Goal: Information Seeking & Learning: Check status

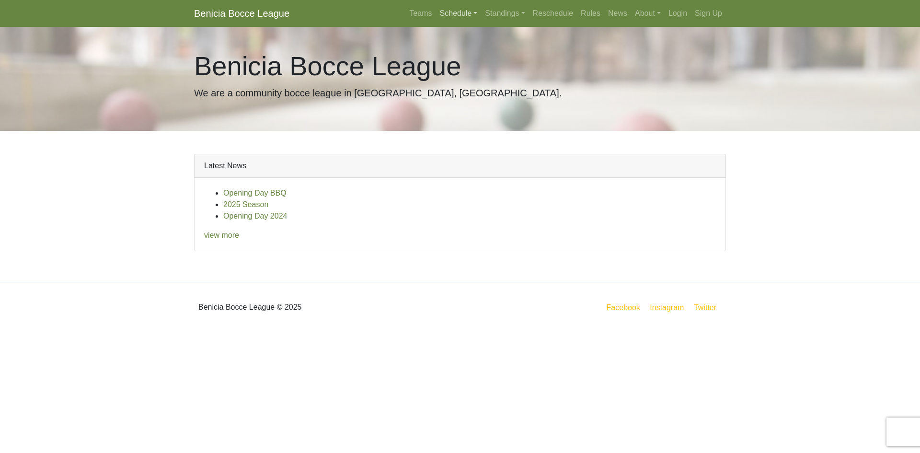
click at [462, 14] on link "Schedule" at bounding box center [459, 13] width 46 height 19
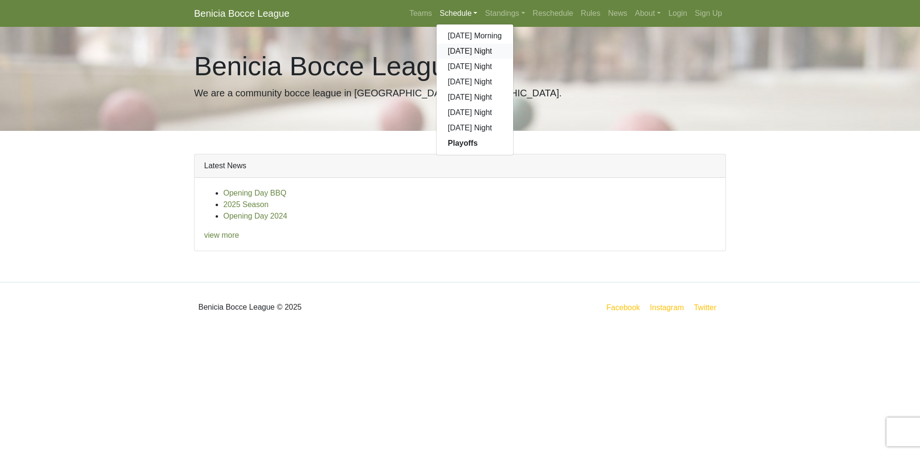
click at [476, 51] on link "[DATE] Night" at bounding box center [475, 51] width 77 height 15
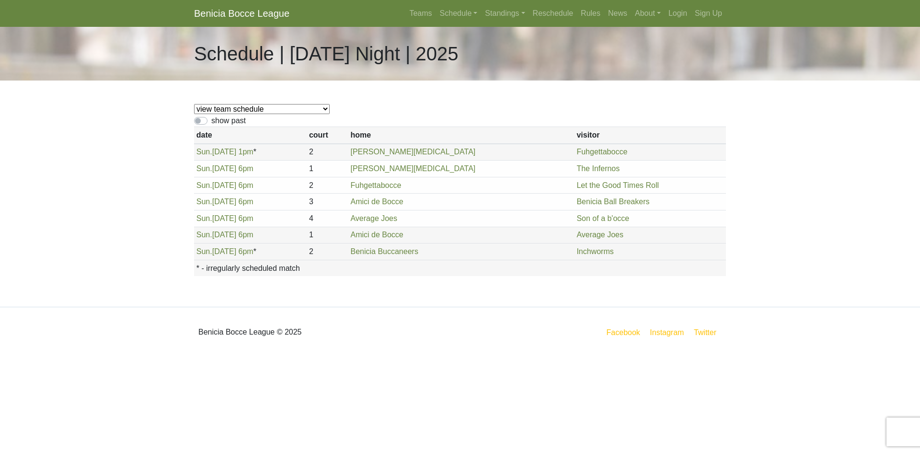
click at [269, 109] on select "view team schedule Superfriends Fuhgettabocce Benicia Ball Breakers Average Joe…" at bounding box center [262, 109] width 136 height 10
select select "1908"
click at [194, 104] on select "view team schedule Superfriends Fuhgettabocce Benicia Ball Breakers Average Joe…" at bounding box center [262, 109] width 136 height 10
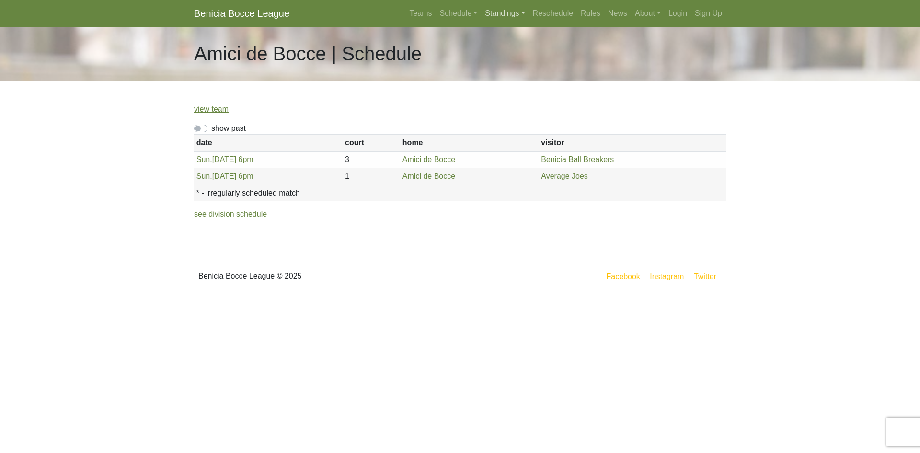
click at [518, 15] on link "Standings" at bounding box center [504, 13] width 47 height 19
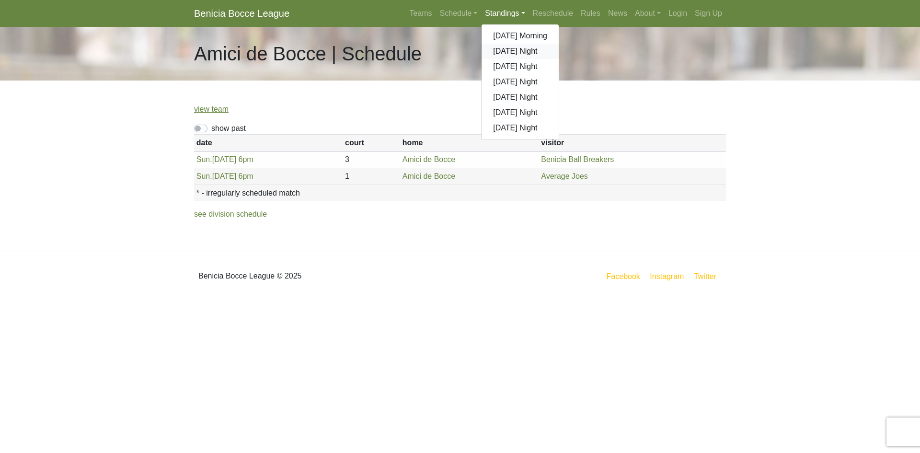
click at [514, 50] on link "[DATE] Night" at bounding box center [520, 51] width 77 height 15
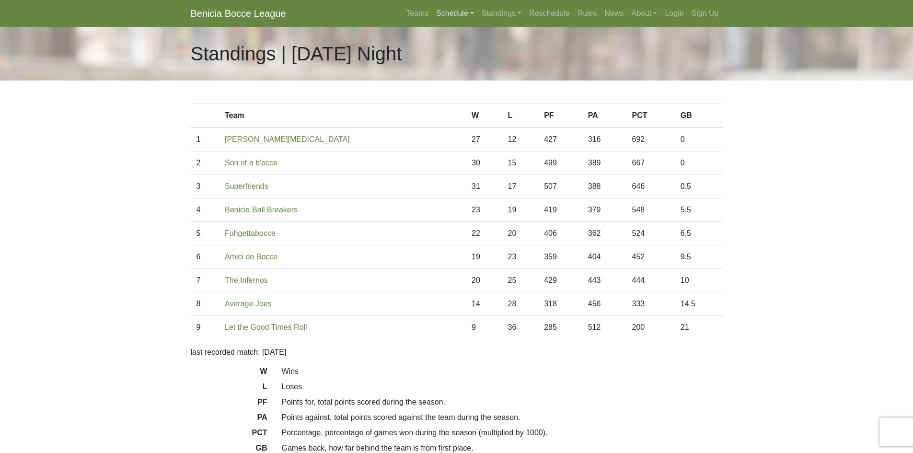
click at [449, 11] on link "Schedule" at bounding box center [455, 13] width 46 height 19
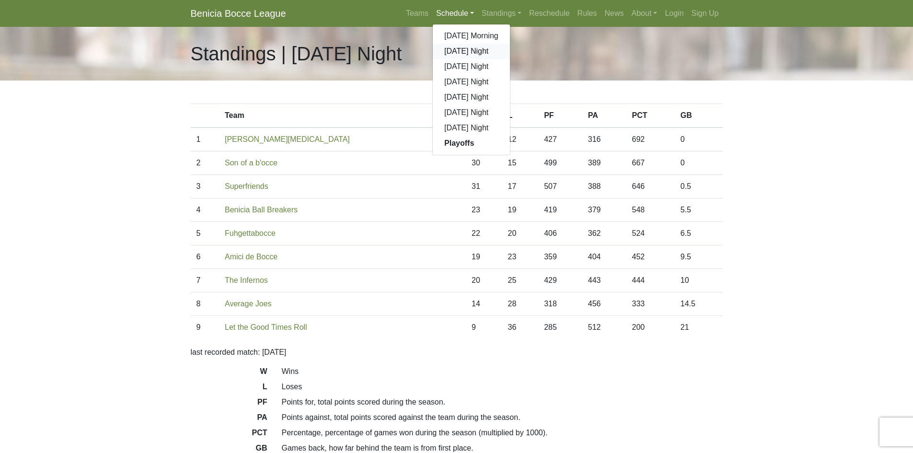
click at [458, 53] on link "[DATE] Night" at bounding box center [471, 51] width 77 height 15
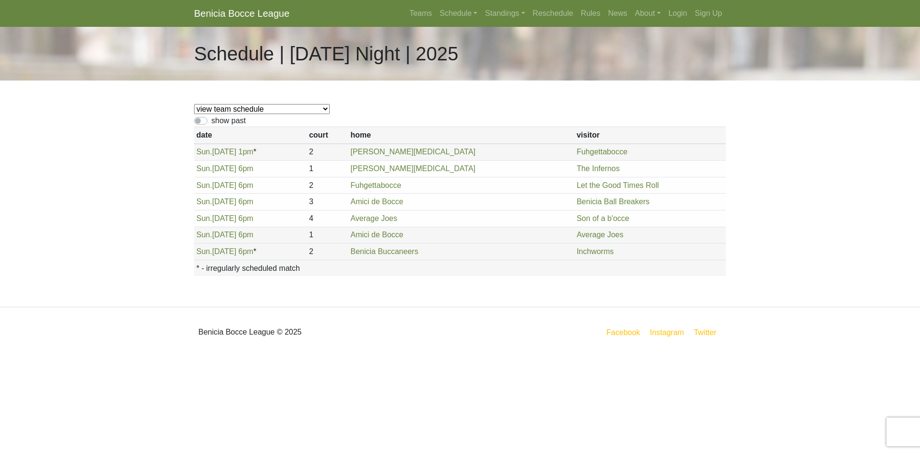
click at [228, 104] on select "view team schedule Superfriends Fuhgettabocce Benicia Ball Breakers Average Joe…" at bounding box center [262, 109] width 136 height 10
click at [251, 109] on select "view team schedule Superfriends Fuhgettabocce Benicia Ball Breakers Average Joe…" at bounding box center [262, 109] width 136 height 10
drag, startPoint x: 307, startPoint y: 103, endPoint x: 239, endPoint y: 119, distance: 70.1
click at [306, 103] on div "view team schedule Superfriends Fuhgettabocce Benicia Ball Breakers Average Joe…" at bounding box center [460, 194] width 547 height 226
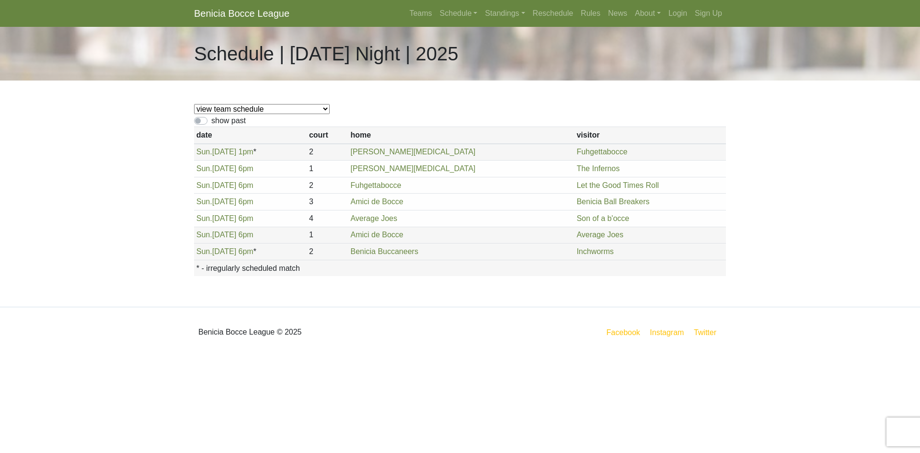
click at [223, 122] on label "show past" at bounding box center [228, 121] width 35 height 12
click at [218, 121] on input "show past" at bounding box center [214, 118] width 6 height 6
checkbox input "true"
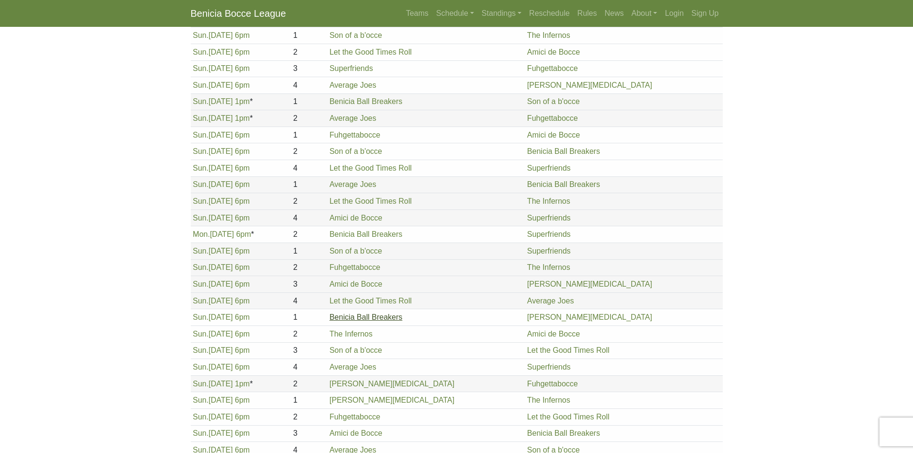
scroll to position [1000, 0]
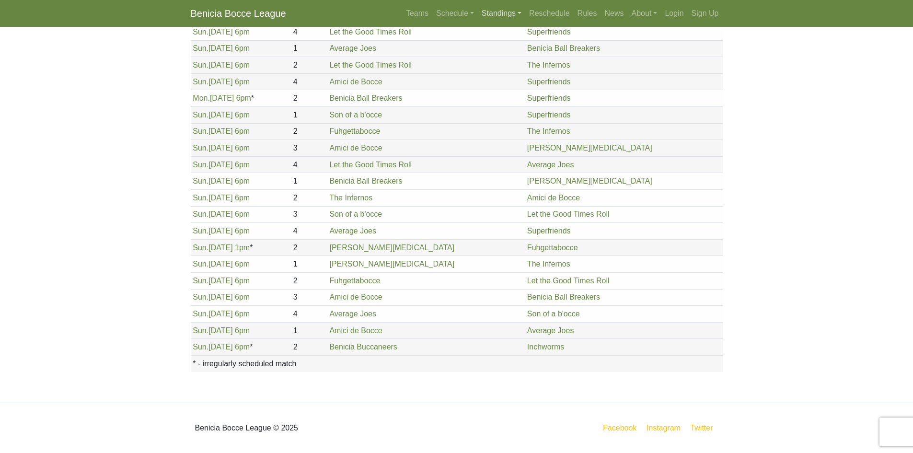
click at [502, 12] on link "Standings" at bounding box center [501, 13] width 47 height 19
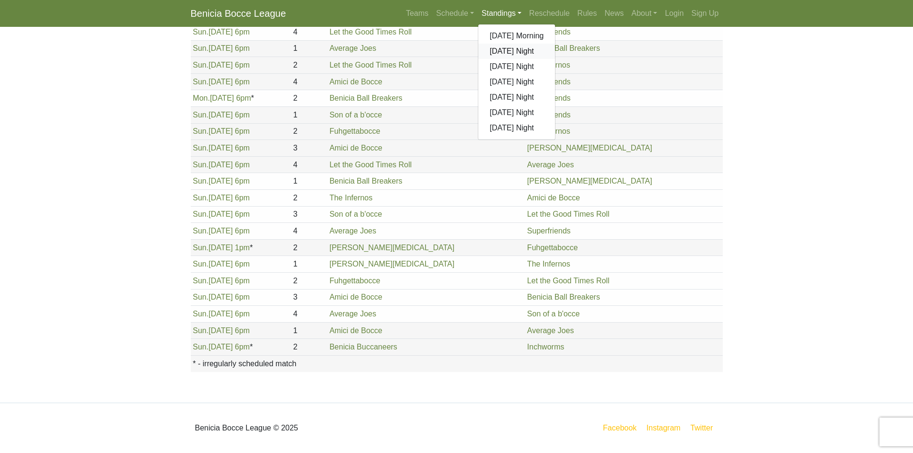
click at [510, 52] on link "[DATE] Night" at bounding box center [516, 51] width 77 height 15
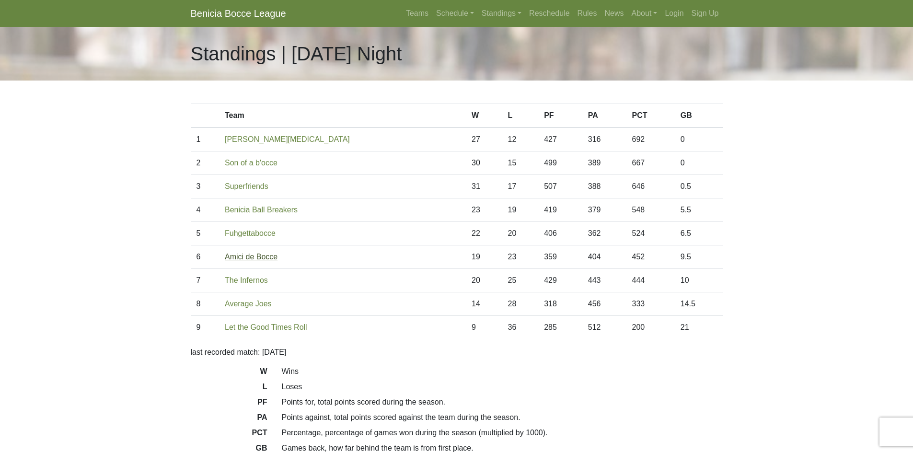
click at [269, 256] on link "Amici de Bocce" at bounding box center [251, 257] width 53 height 8
click at [295, 330] on link "Let the Good Times Roll" at bounding box center [266, 327] width 82 height 8
click at [262, 140] on link "Benicia Smog" at bounding box center [287, 139] width 125 height 8
click at [501, 15] on link "Standings" at bounding box center [501, 13] width 47 height 19
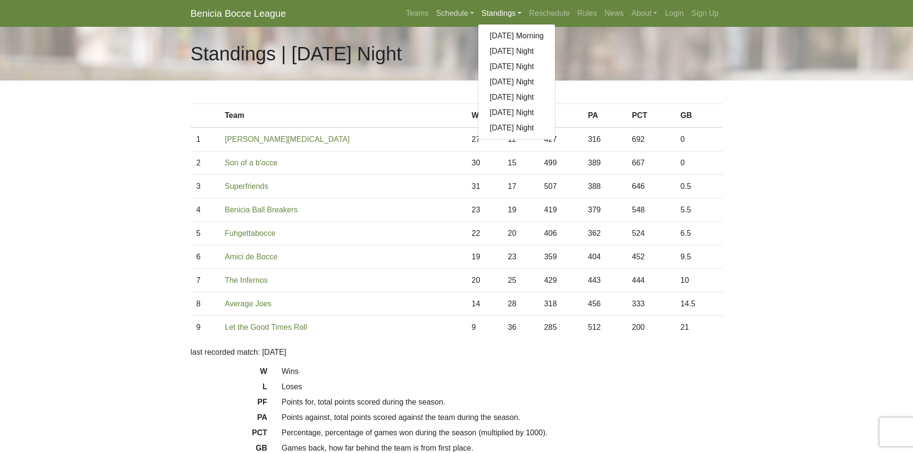
click at [450, 15] on link "Schedule" at bounding box center [455, 13] width 46 height 19
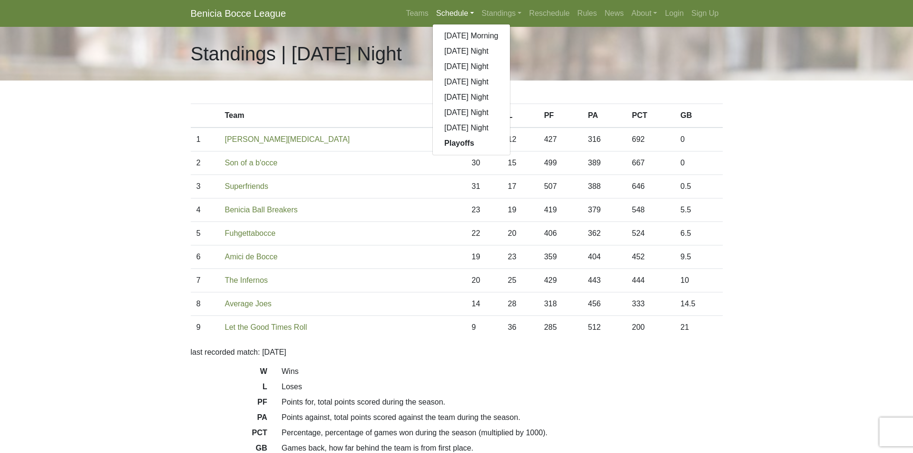
click at [396, 189] on td "Superfriends" at bounding box center [342, 186] width 247 height 23
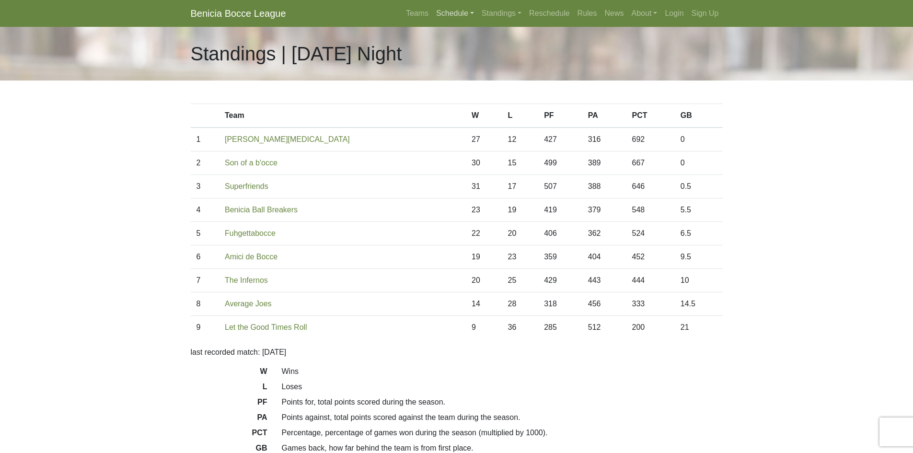
click at [467, 14] on link "Schedule" at bounding box center [455, 13] width 46 height 19
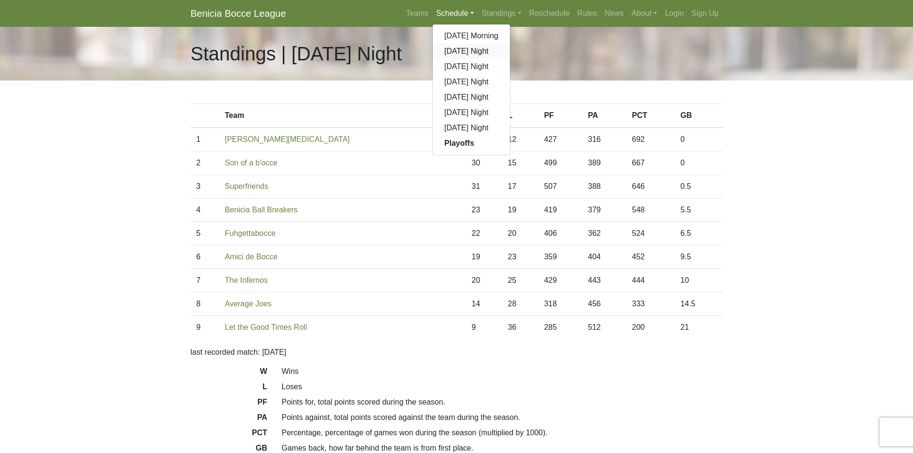
click at [471, 52] on link "[DATE] Night" at bounding box center [471, 51] width 77 height 15
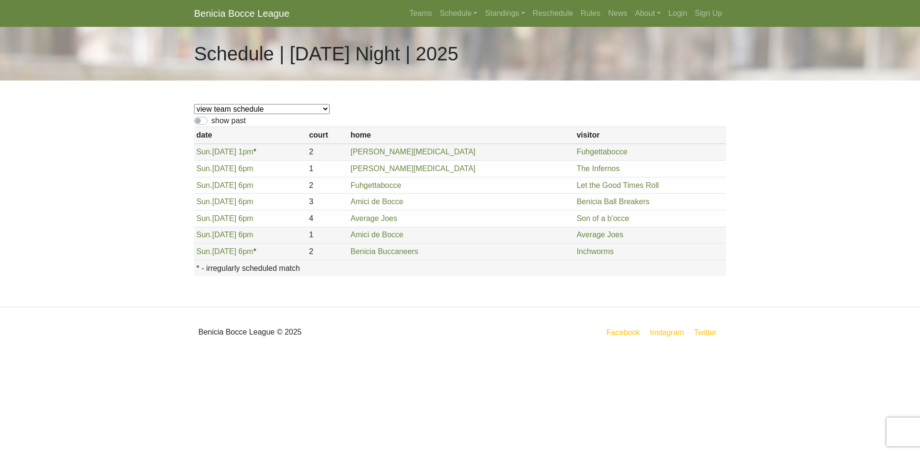
click at [211, 123] on label "show past" at bounding box center [228, 121] width 35 height 12
click at [211, 121] on input "show past" at bounding box center [214, 118] width 6 height 6
checkbox input "true"
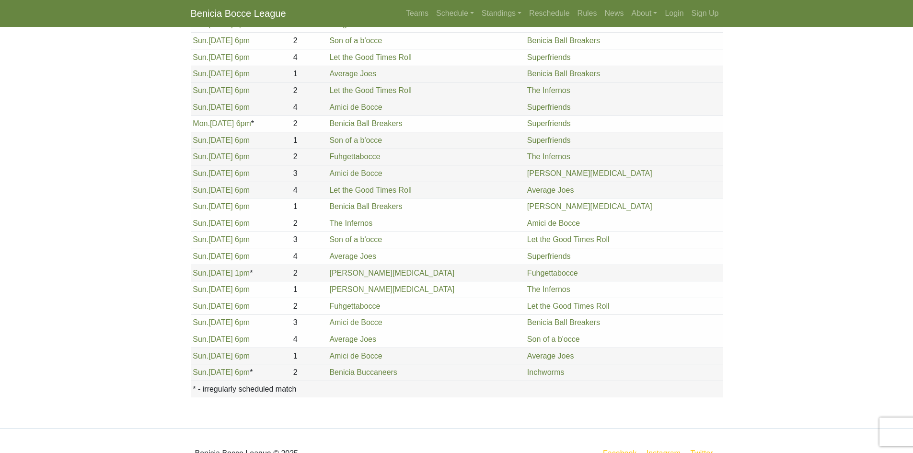
scroll to position [952, 0]
